Goal: Task Accomplishment & Management: Manage account settings

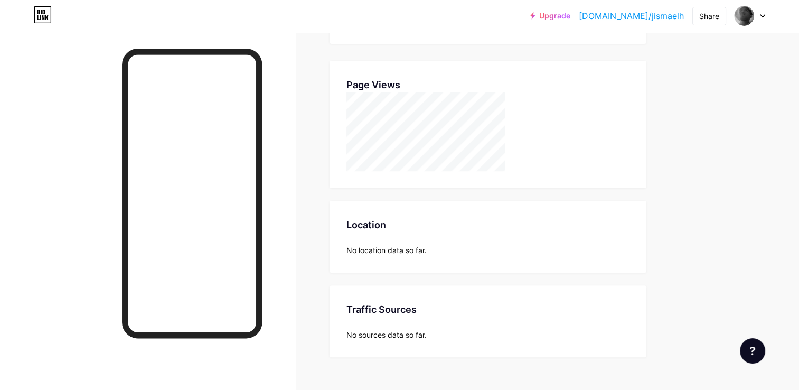
scroll to position [258, 0]
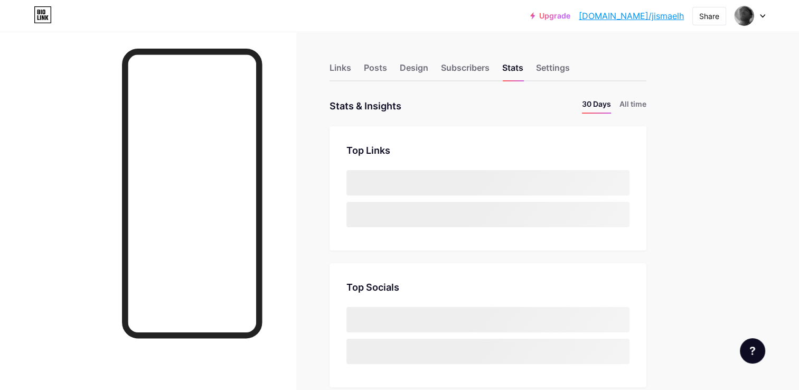
click at [26, 234] on div at bounding box center [148, 227] width 296 height 390
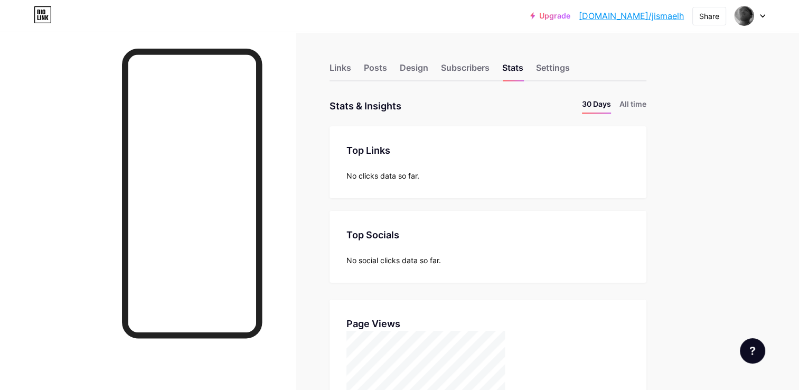
scroll to position [258, 0]
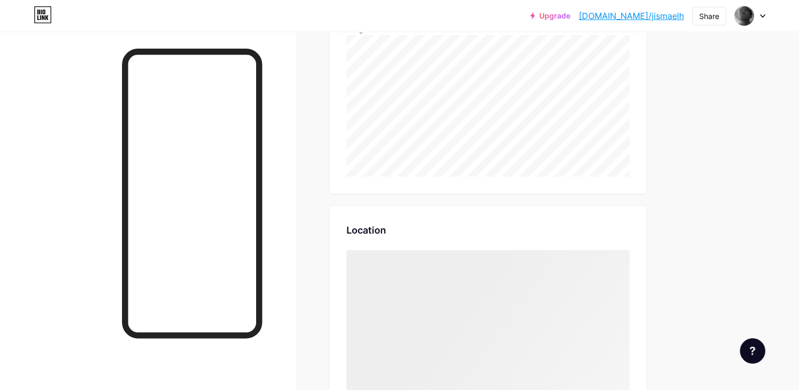
scroll to position [286, 0]
